Goal: Ask a question

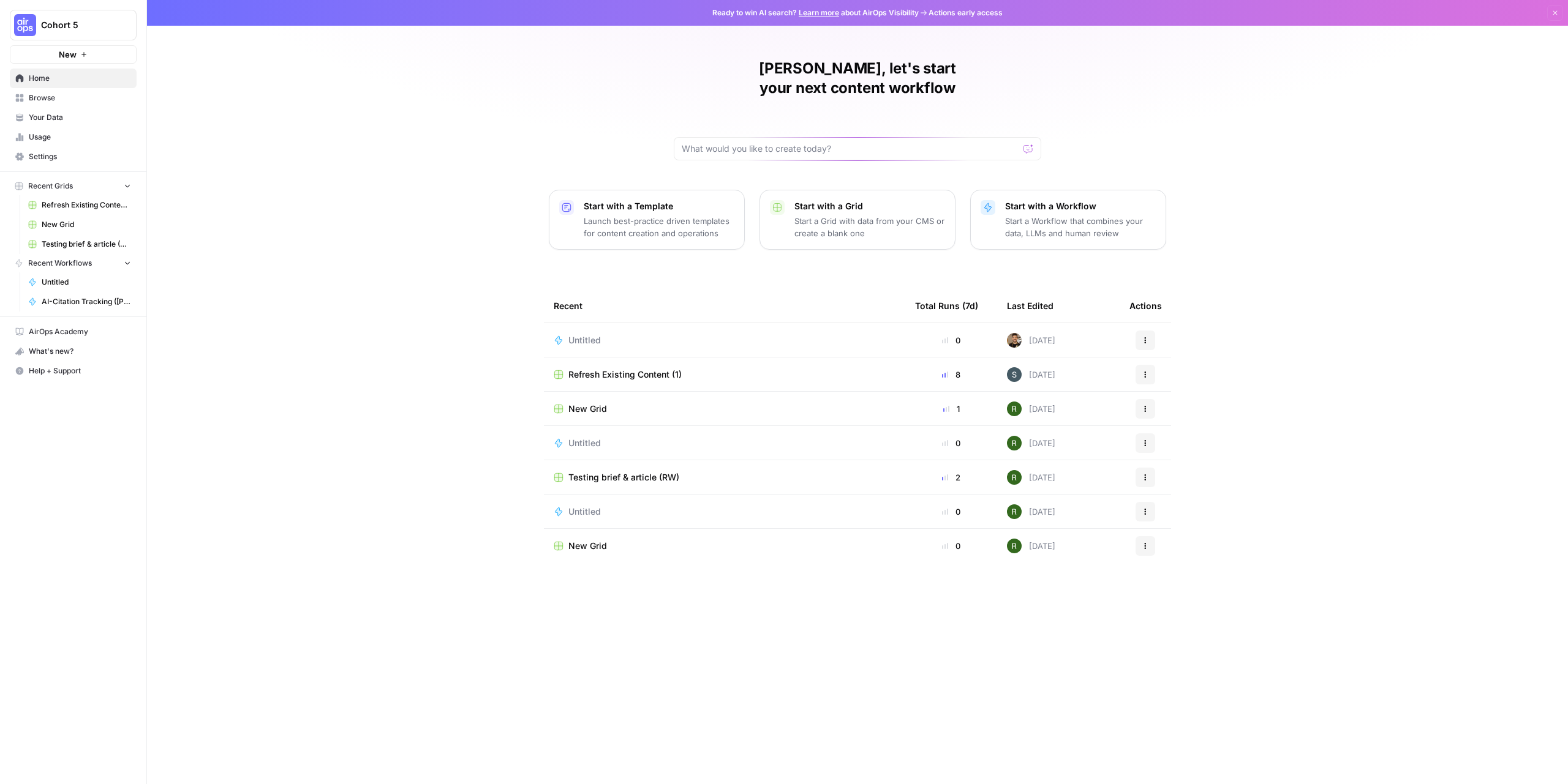
click at [54, 336] on span "AirOps Academy" at bounding box center [80, 331] width 103 height 11
click at [38, 371] on span "Help + Support" at bounding box center [80, 370] width 103 height 11
click at [176, 383] on link "Docs" at bounding box center [198, 376] width 107 height 19
click at [93, 378] on button "Help + Support" at bounding box center [73, 370] width 126 height 19
click at [166, 399] on span "Chat & Support" at bounding box center [204, 396] width 82 height 11
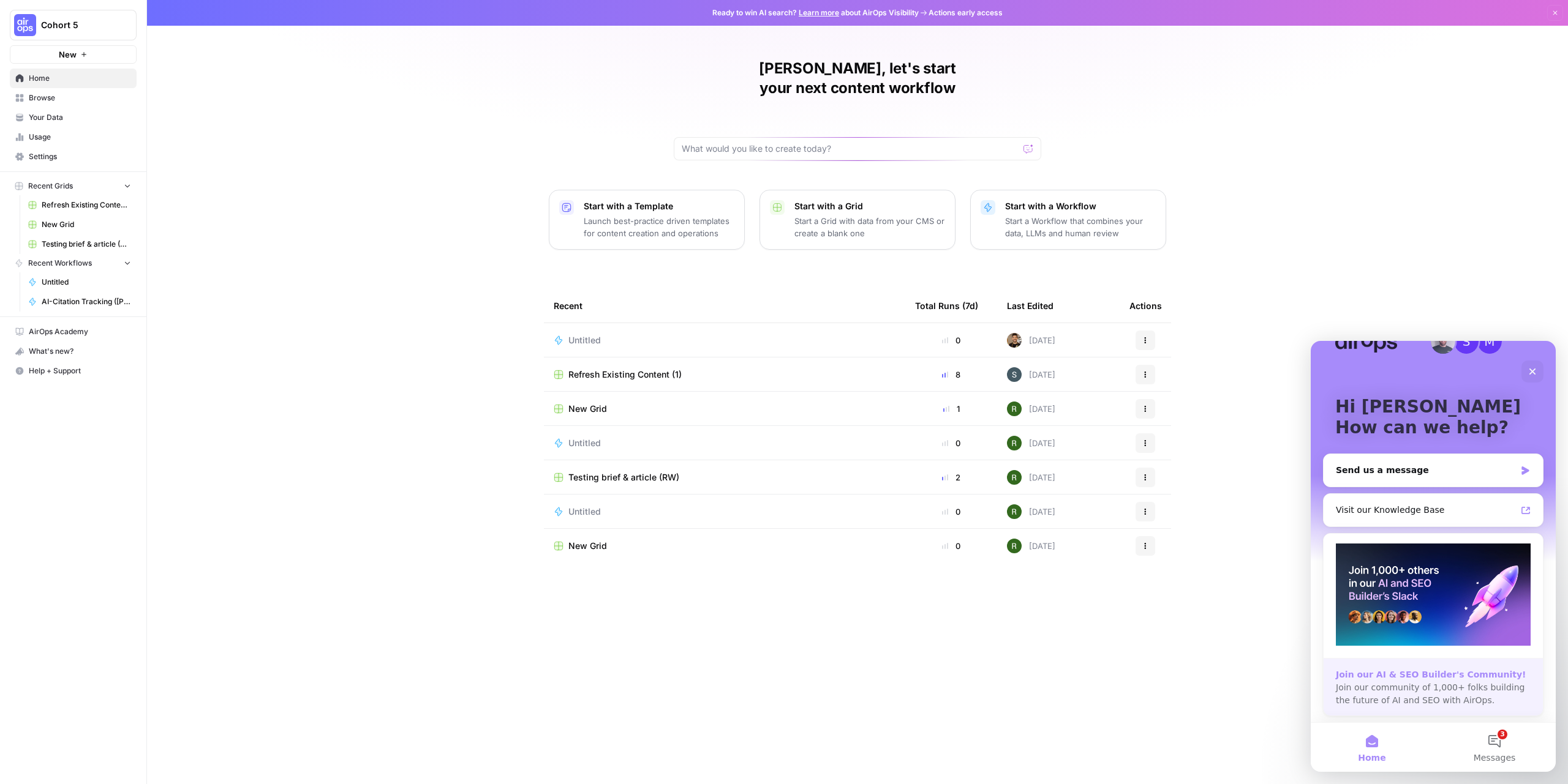
scroll to position [31, 0]
click at [1425, 612] on img "Intercom messenger" at bounding box center [1433, 594] width 195 height 103
click at [1419, 670] on div "Join our AI & SEO Builder's Community!" at bounding box center [1433, 675] width 195 height 13
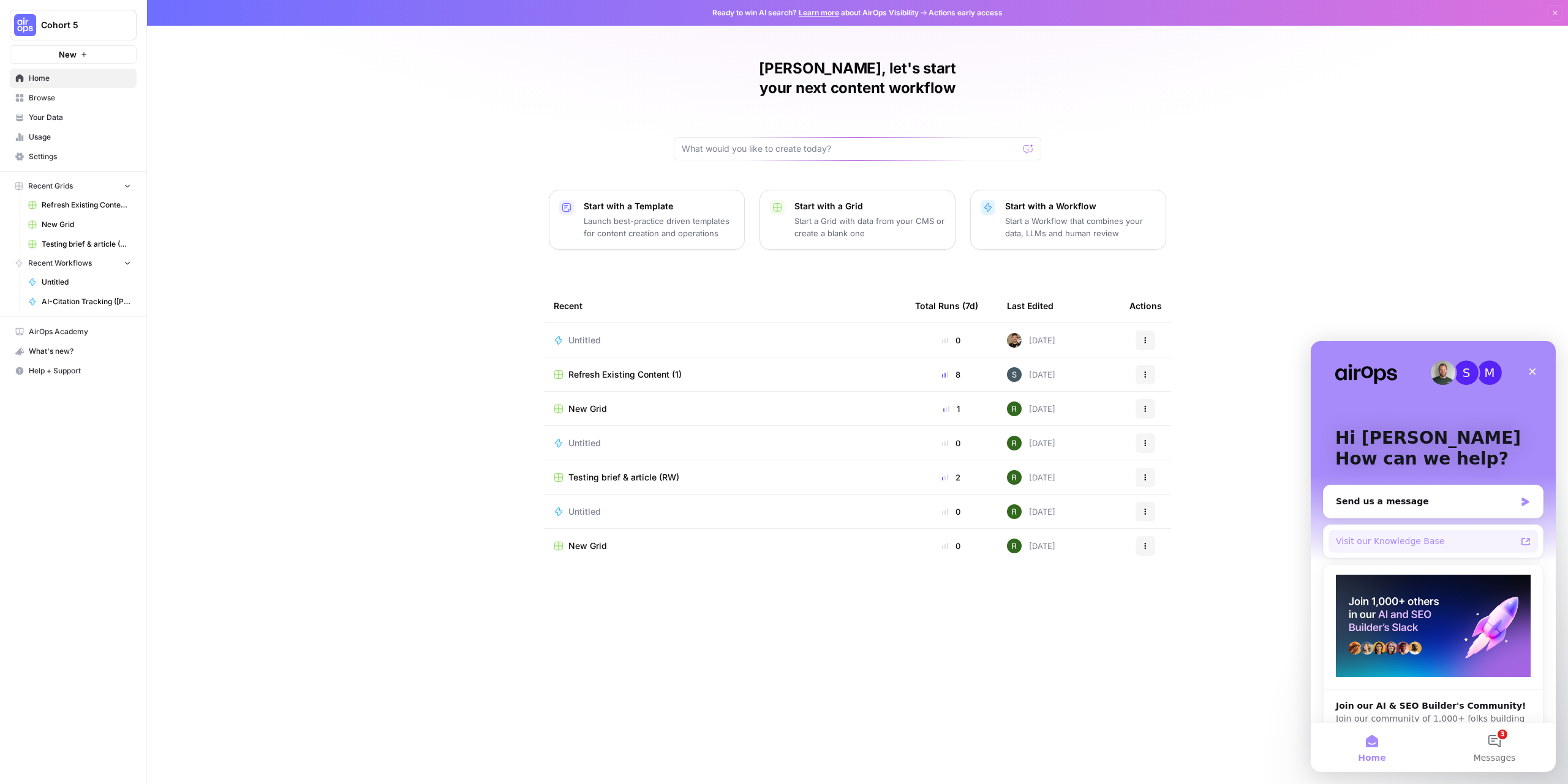
scroll to position [0, 0]
click at [1426, 546] on div "Visit our Knowledge Base" at bounding box center [1426, 541] width 180 height 13
click at [1394, 505] on div "Send us a message" at bounding box center [1426, 501] width 180 height 13
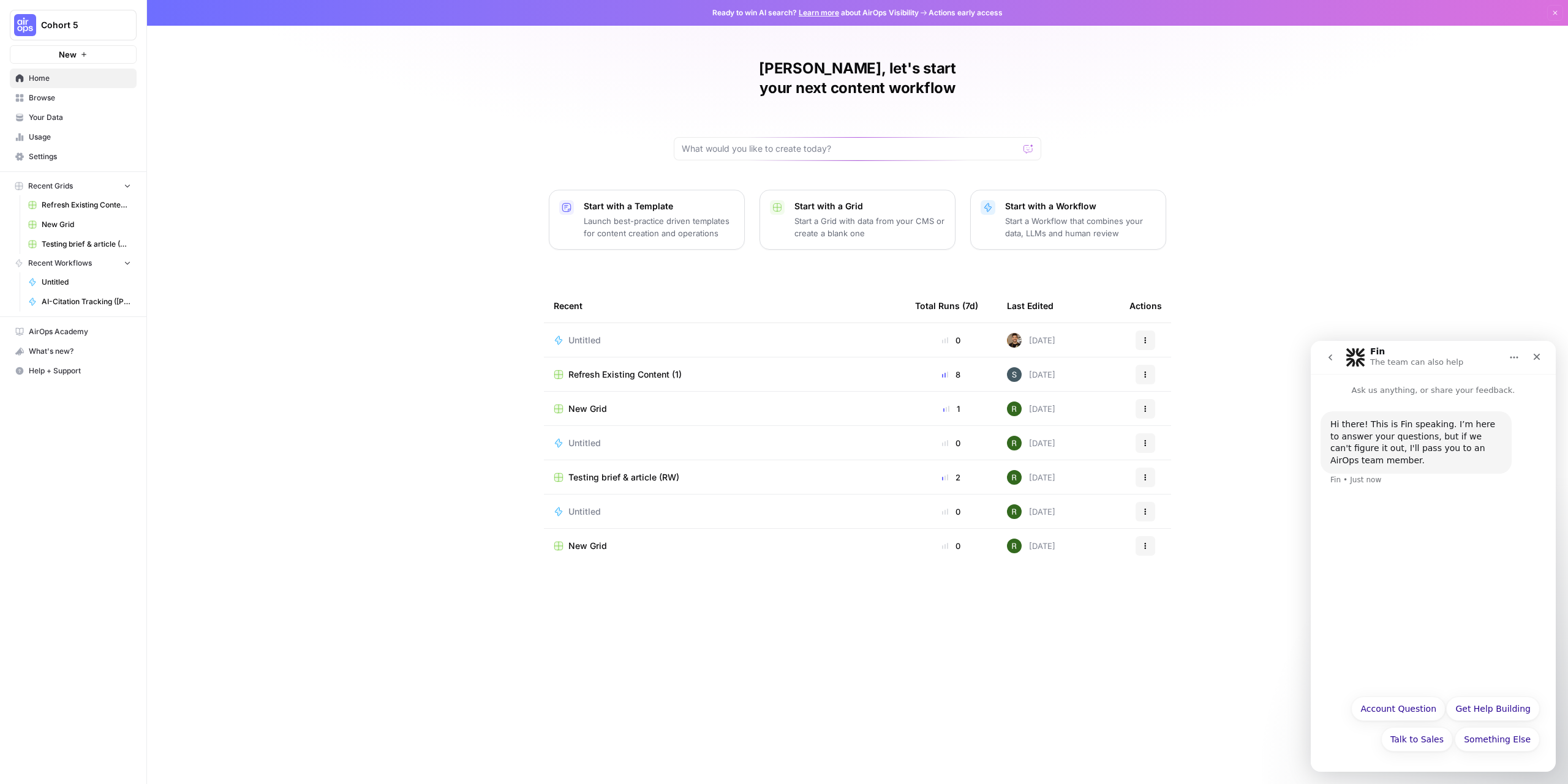
click at [1328, 359] on icon "go back" at bounding box center [1331, 358] width 10 height 10
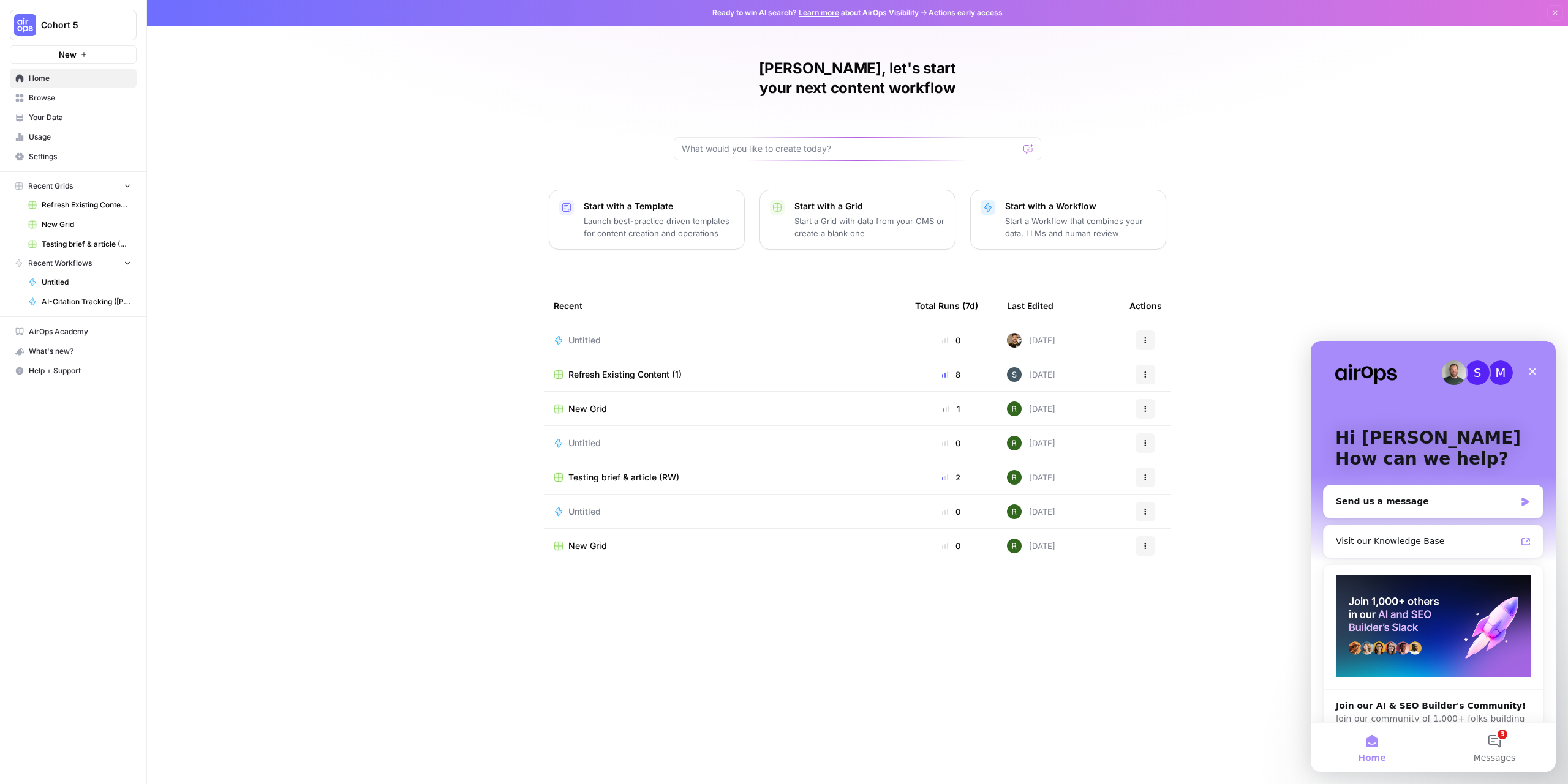
click at [1478, 373] on div "S" at bounding box center [1476, 372] width 25 height 25
click at [1488, 745] on button "3 Messages" at bounding box center [1494, 748] width 122 height 49
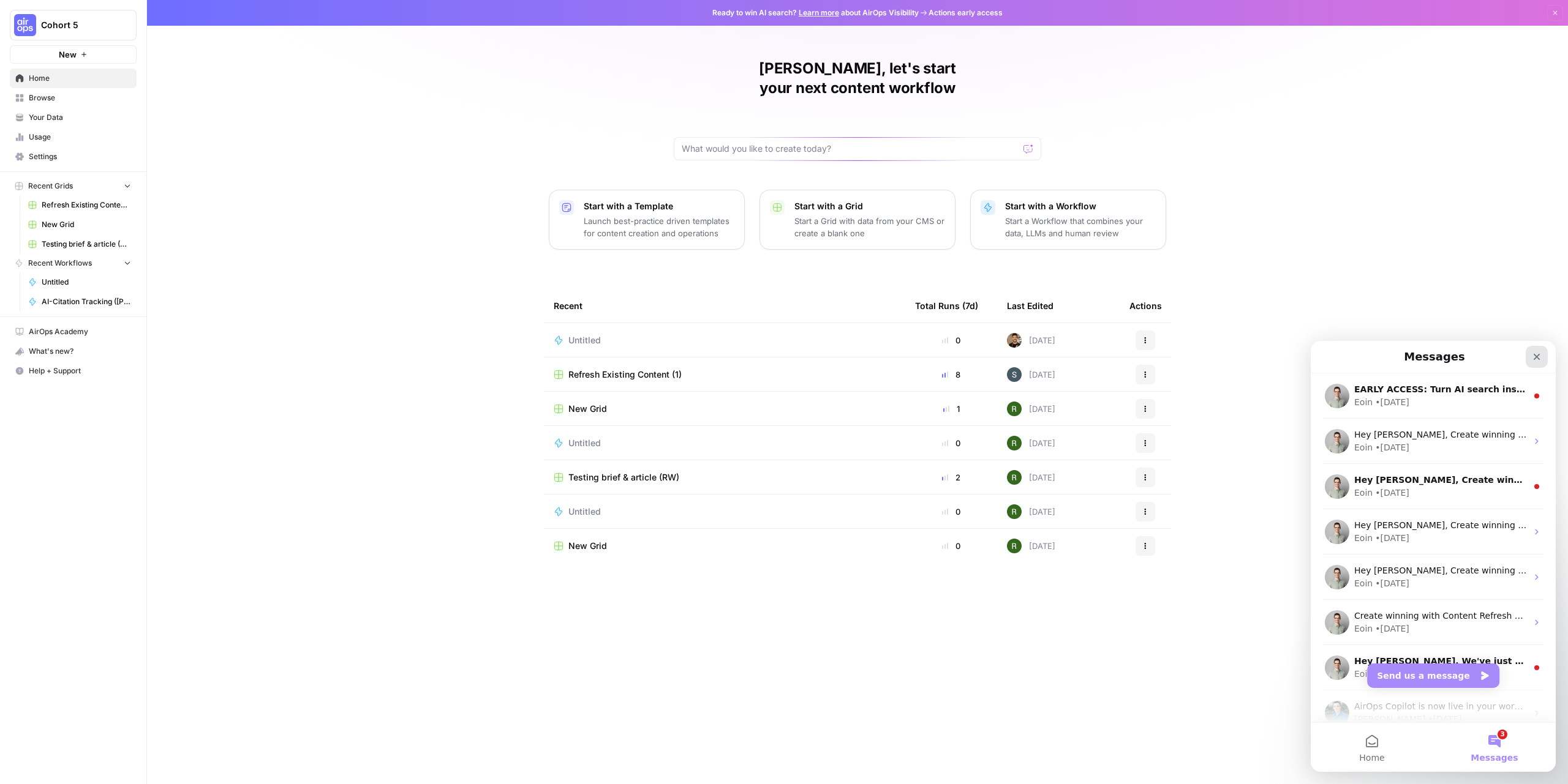
click at [1534, 353] on icon "Close" at bounding box center [1537, 357] width 10 height 10
